Goal: Task Accomplishment & Management: Check status

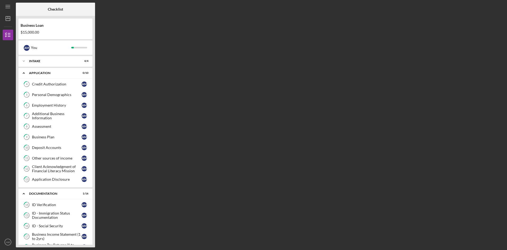
scroll to position [165, 0]
click at [68, 192] on div "Documentation" at bounding box center [57, 193] width 57 height 3
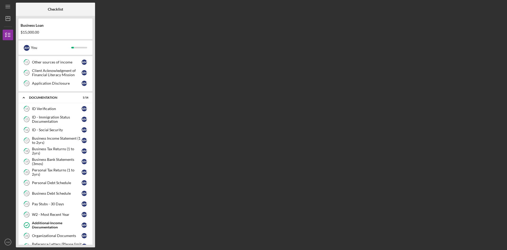
scroll to position [79, 0]
